Goal: Task Accomplishment & Management: Complete application form

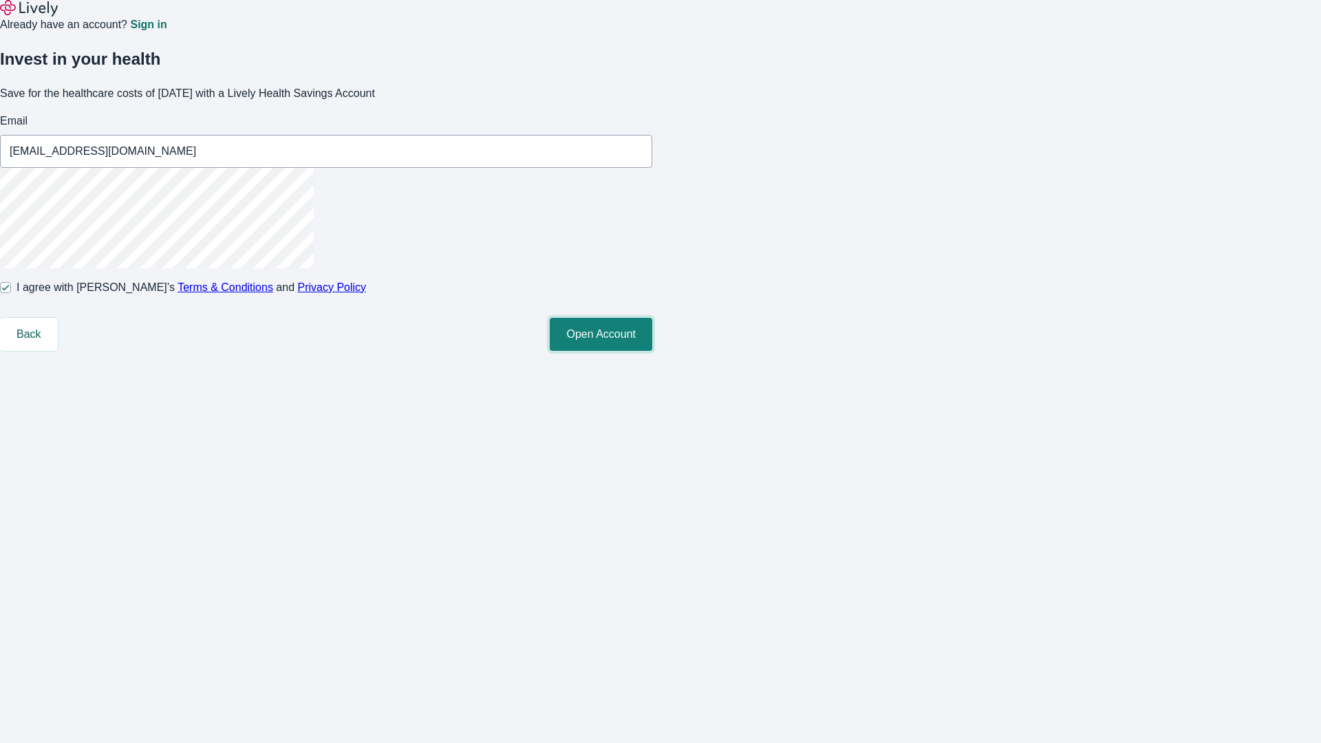
click at [652, 351] on button "Open Account" at bounding box center [601, 334] width 103 height 33
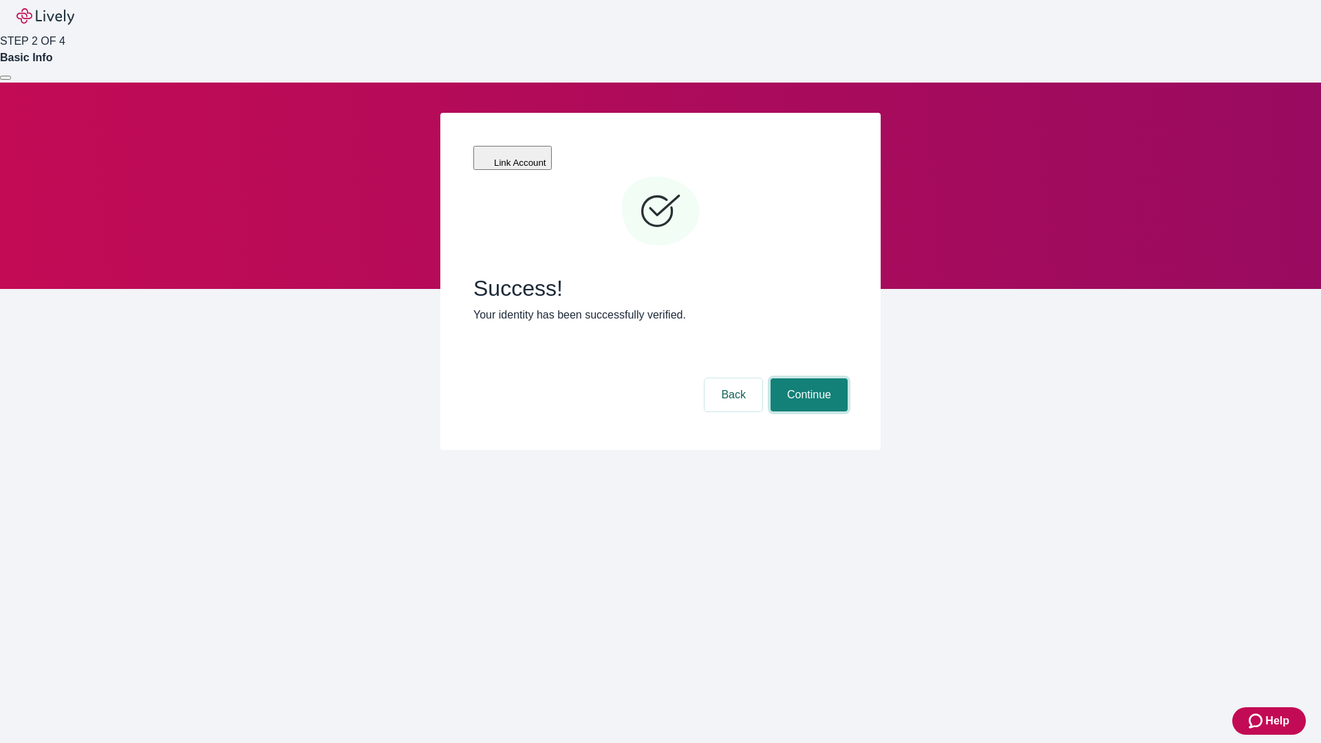
click at [807, 378] on button "Continue" at bounding box center [809, 394] width 77 height 33
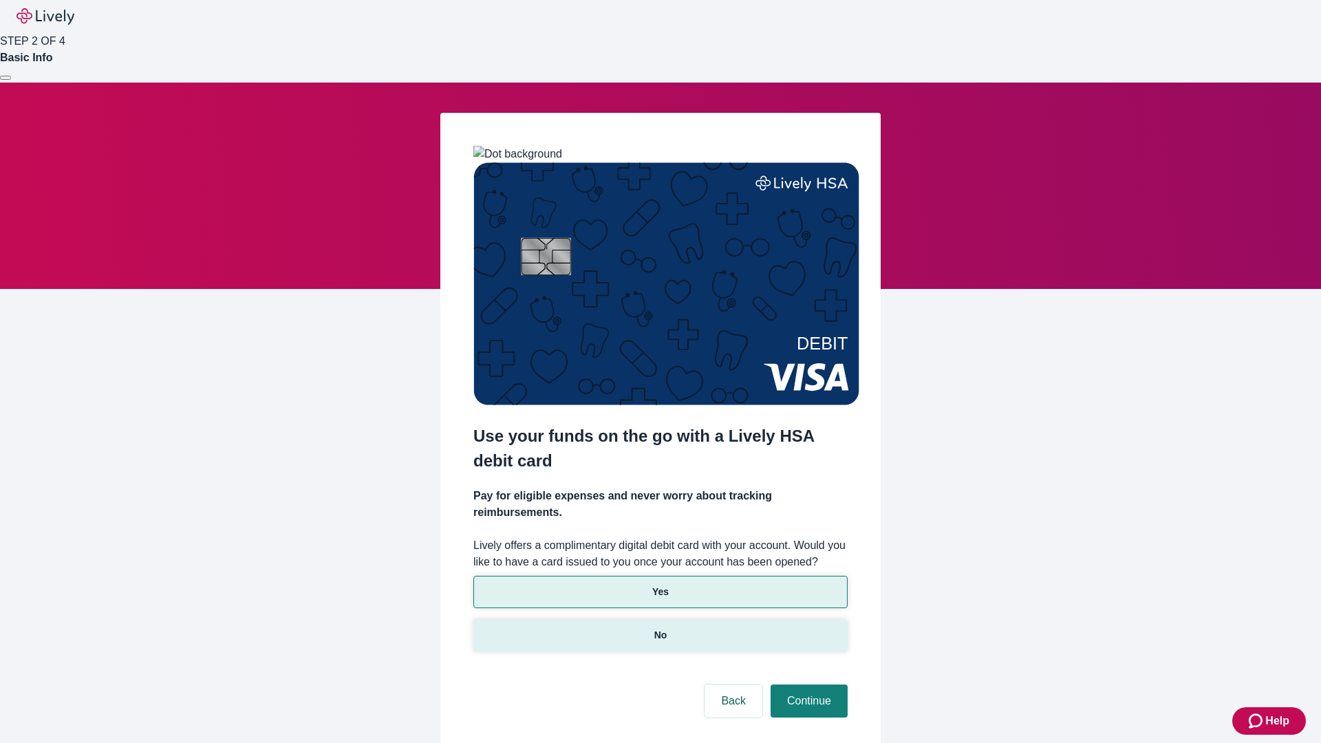
click at [660, 628] on p "No" at bounding box center [660, 635] width 13 height 14
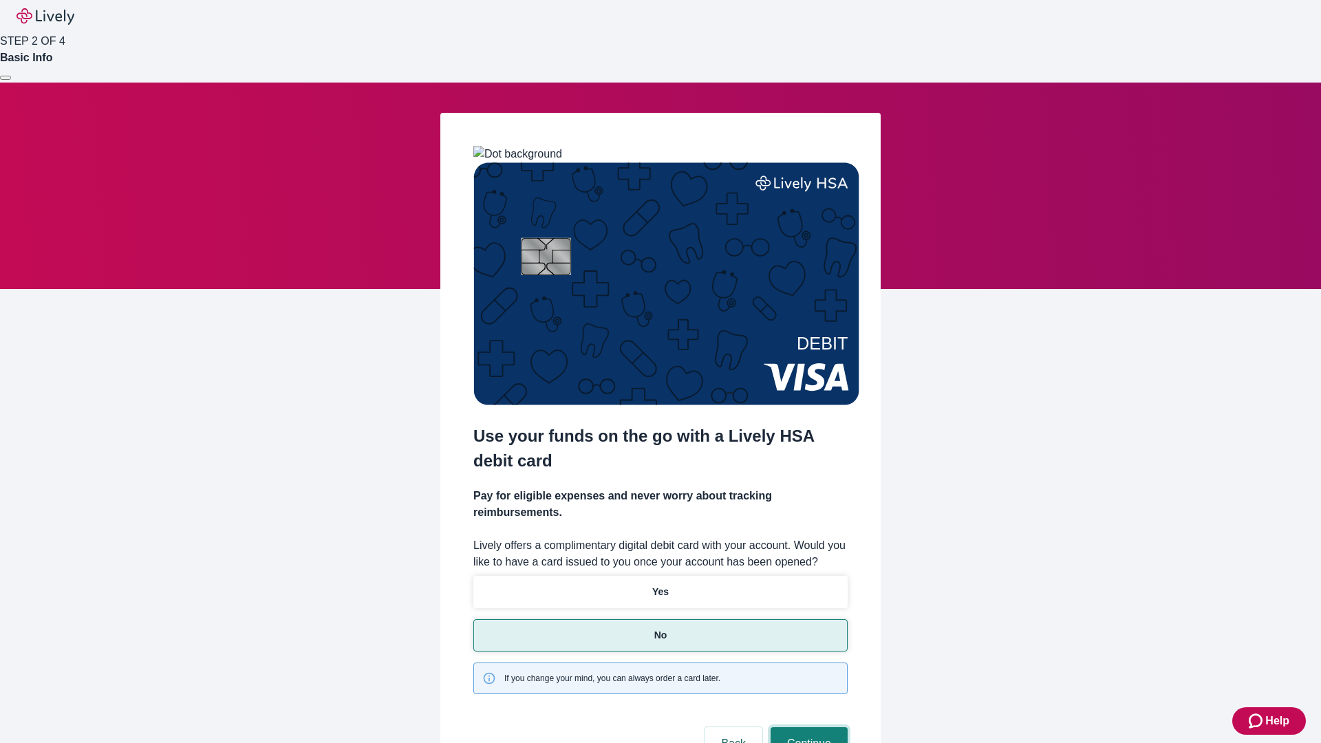
click at [807, 727] on button "Continue" at bounding box center [809, 743] width 77 height 33
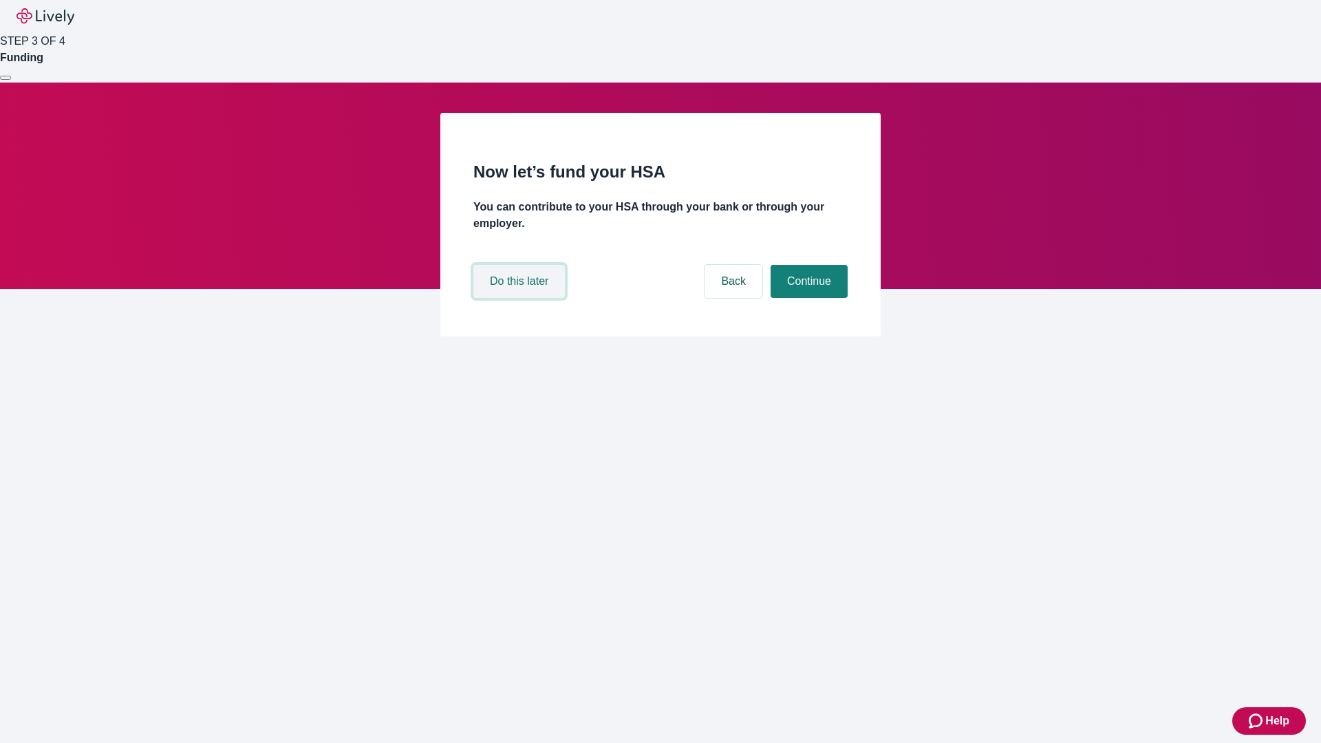
click at [521, 298] on button "Do this later" at bounding box center [519, 281] width 92 height 33
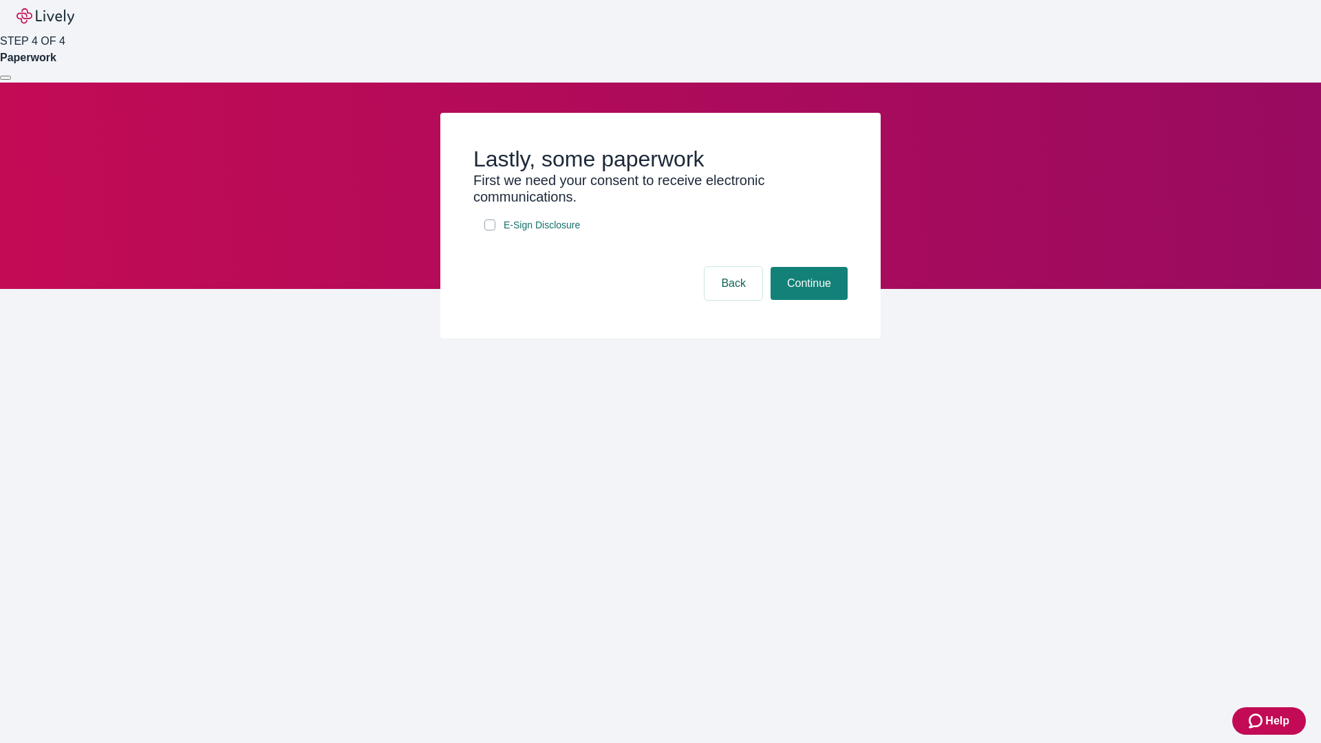
click at [490, 231] on input "E-Sign Disclosure" at bounding box center [489, 225] width 11 height 11
checkbox input "true"
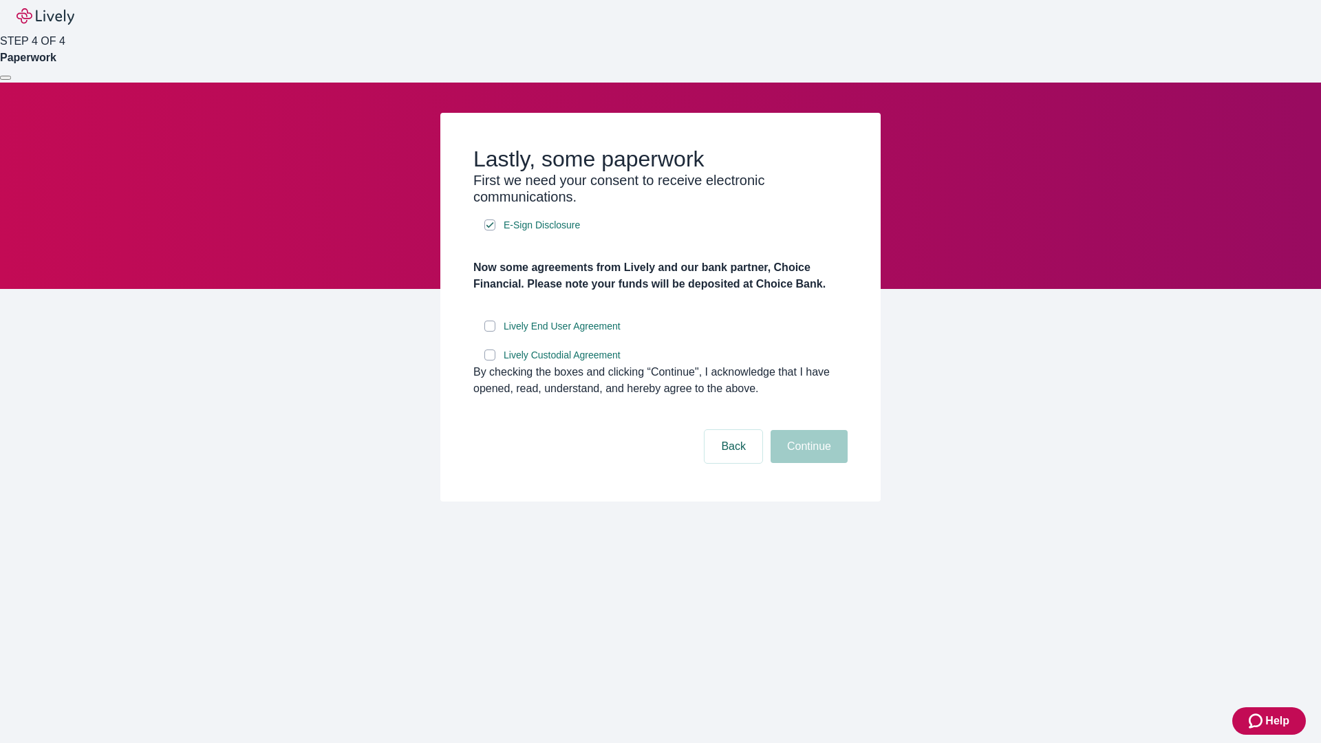
click at [490, 332] on input "Lively End User Agreement" at bounding box center [489, 326] width 11 height 11
checkbox input "true"
click at [490, 361] on input "Lively Custodial Agreement" at bounding box center [489, 355] width 11 height 11
checkbox input "true"
click at [807, 463] on button "Continue" at bounding box center [809, 446] width 77 height 33
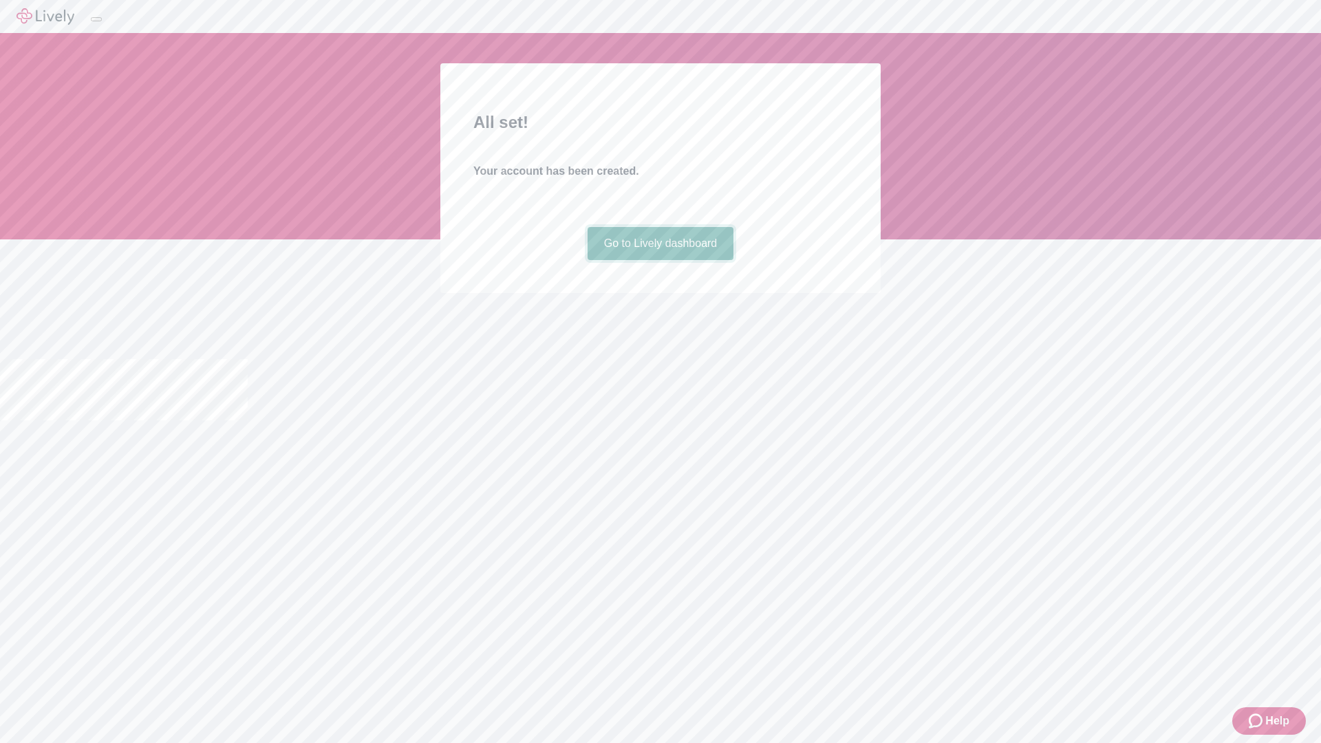
click at [660, 260] on link "Go to Lively dashboard" at bounding box center [661, 243] width 147 height 33
